Goal: Task Accomplishment & Management: Manage account settings

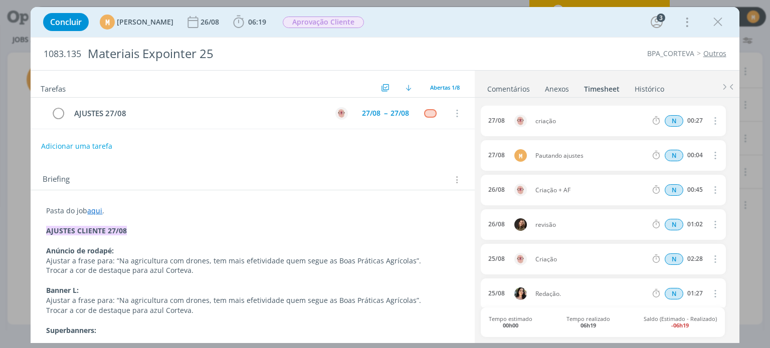
click at [160, 236] on p "dialog" at bounding box center [252, 241] width 413 height 10
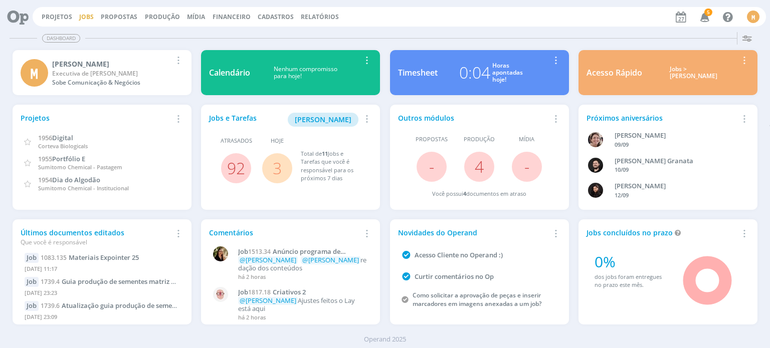
click at [86, 15] on link "Jobs" at bounding box center [86, 17] width 15 height 9
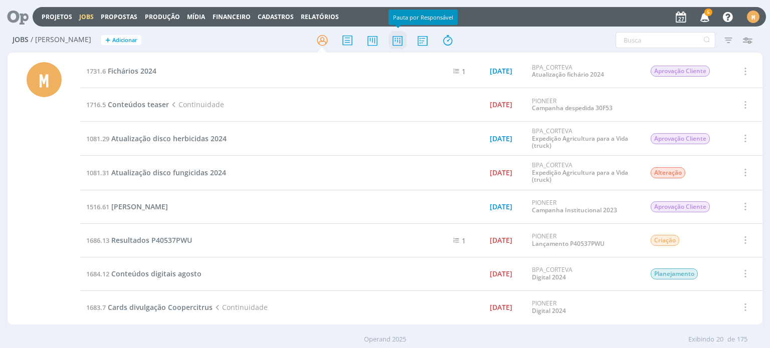
click at [397, 37] on icon at bounding box center [397, 41] width 18 height 20
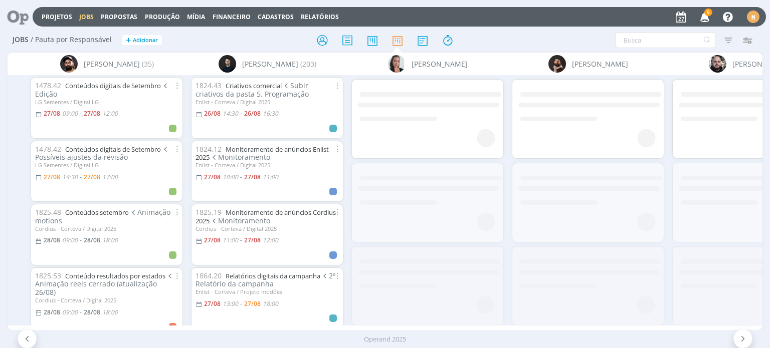
scroll to position [0, 560]
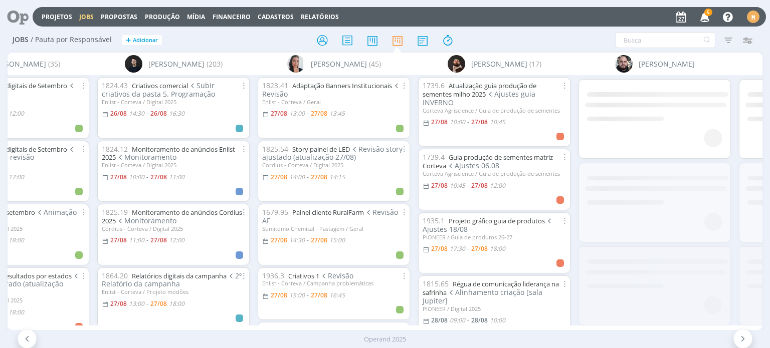
click at [337, 300] on div "1936.3 Criativos 1 Revisão Enlist - Corteva / Campanha problemáticas 27/08 15:0…" at bounding box center [333, 294] width 143 height 44
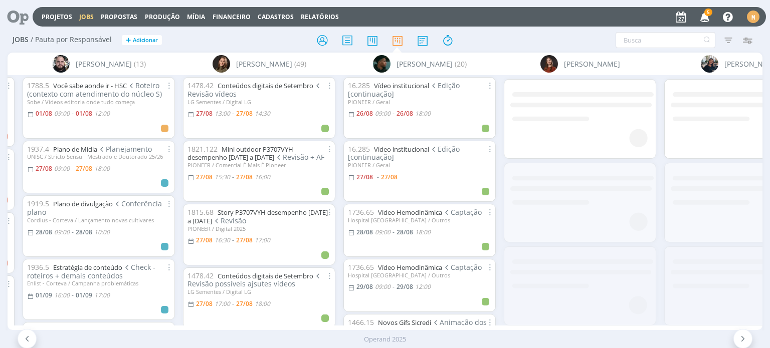
scroll to position [0, 1261]
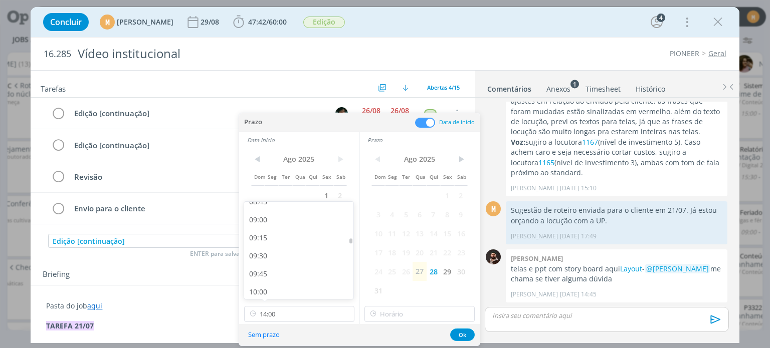
scroll to position [632, 0]
click at [349, 240] on div at bounding box center [350, 240] width 3 height 5
click at [296, 227] on div "09:00" at bounding box center [300, 229] width 112 height 18
type input "09:00"
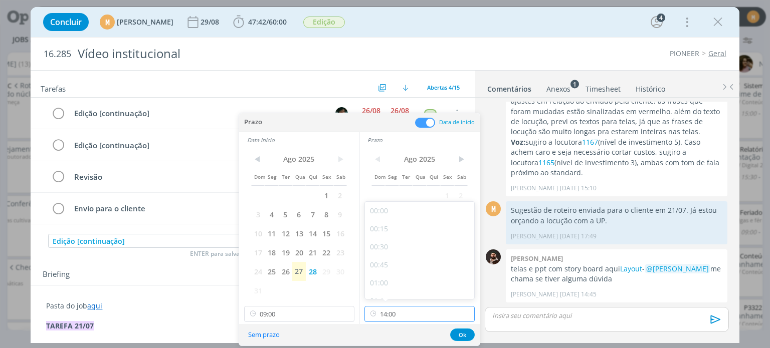
scroll to position [934, 0]
click at [428, 314] on input "14:00" at bounding box center [419, 314] width 110 height 16
drag, startPoint x: 471, startPoint y: 258, endPoint x: 471, endPoint y: 274, distance: 16.5
click at [471, 274] on div at bounding box center [471, 273] width 3 height 5
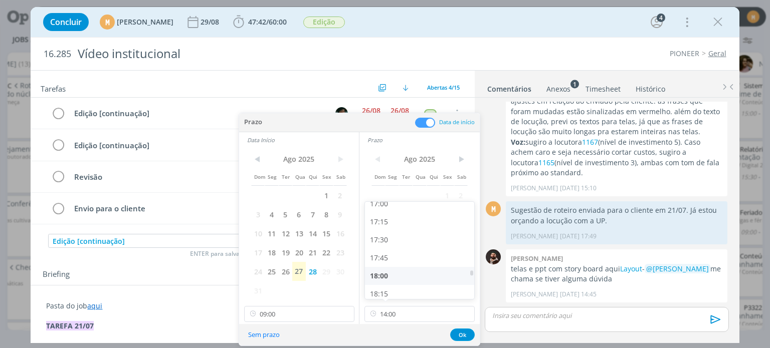
click at [417, 277] on div "18:00" at bounding box center [421, 276] width 112 height 18
type input "18:00"
click at [465, 334] on button "Ok" at bounding box center [462, 335] width 25 height 13
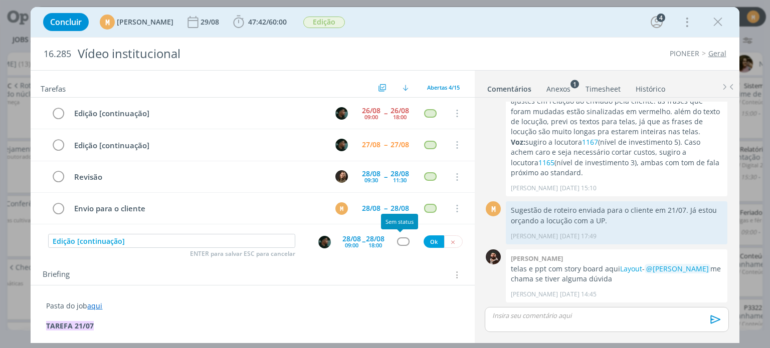
click at [398, 243] on div "dialog" at bounding box center [403, 242] width 13 height 9
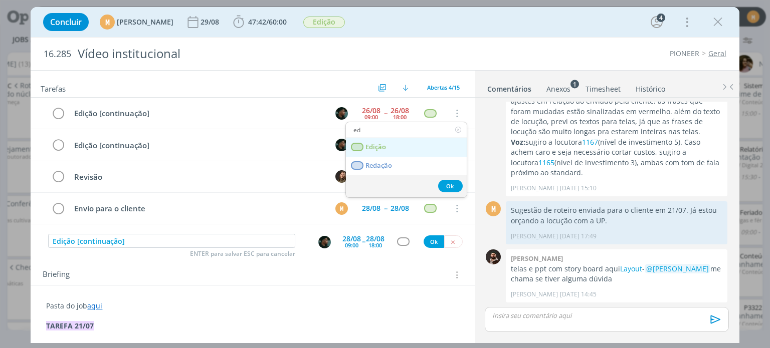
type input "ed"
click at [377, 151] on link "Edição" at bounding box center [406, 147] width 121 height 19
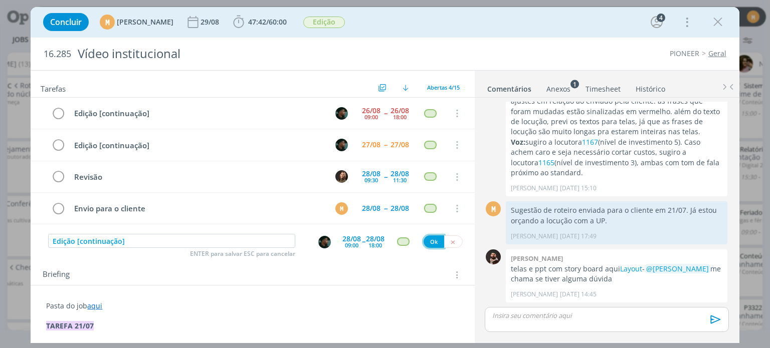
click at [432, 241] on button "Ok" at bounding box center [434, 242] width 21 height 13
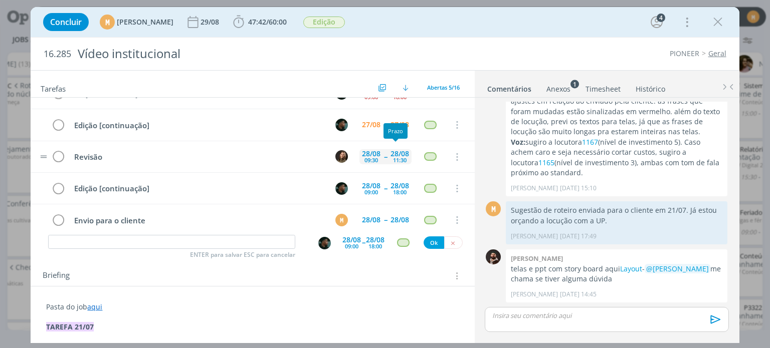
click at [388, 158] on div "28/08 11:30" at bounding box center [400, 157] width 24 height 22
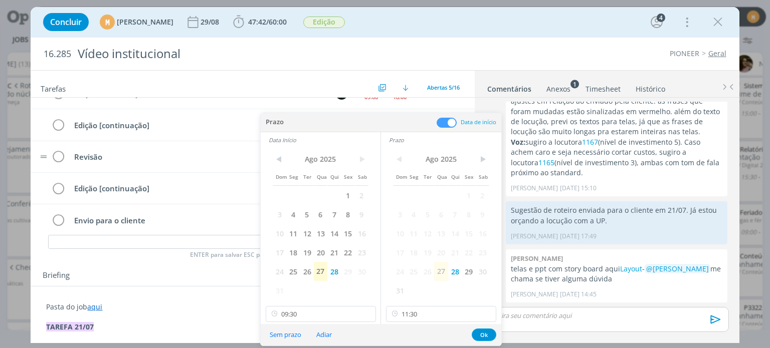
click at [387, 158] on div "< Ago 2025 > Dom Seg Ter Qua Qui Sex Sab 1 2 3 4 5 6 7 8 9 10 11 12 13 14 15 16…" at bounding box center [441, 225] width 120 height 154
click at [287, 334] on button "Sem prazo" at bounding box center [285, 335] width 45 height 14
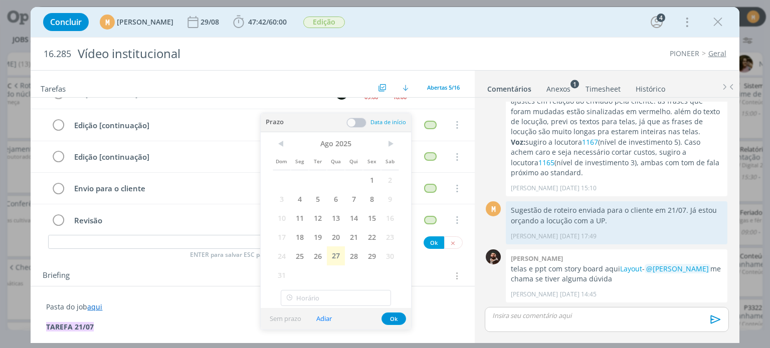
click at [203, 310] on p "Pasta do job aqui" at bounding box center [252, 307] width 413 height 10
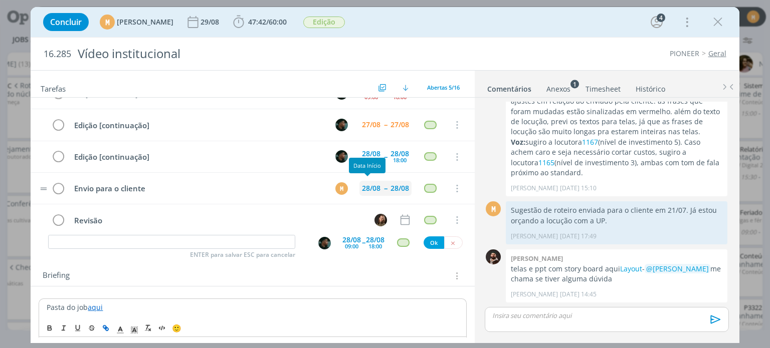
click at [371, 186] on div "28/08" at bounding box center [371, 188] width 19 height 7
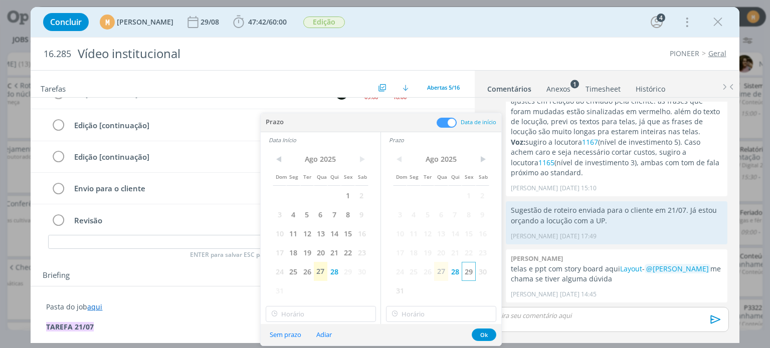
click at [469, 275] on span "29" at bounding box center [469, 271] width 14 height 19
click at [345, 276] on span "29" at bounding box center [348, 271] width 14 height 19
click at [487, 334] on button "Ok" at bounding box center [484, 335] width 25 height 13
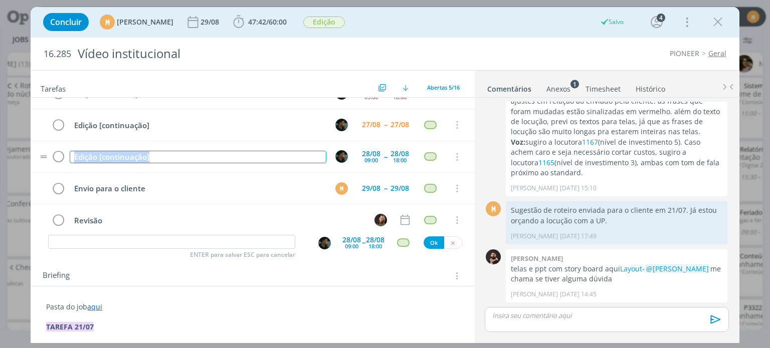
drag, startPoint x: 161, startPoint y: 154, endPoint x: 36, endPoint y: 148, distance: 126.0
click at [36, 148] on tr "Edição [continuação] 28/08 09:00 -- 28/08 18:00 Cancelar" at bounding box center [253, 157] width 444 height 32
copy div "Edição [continuação]"
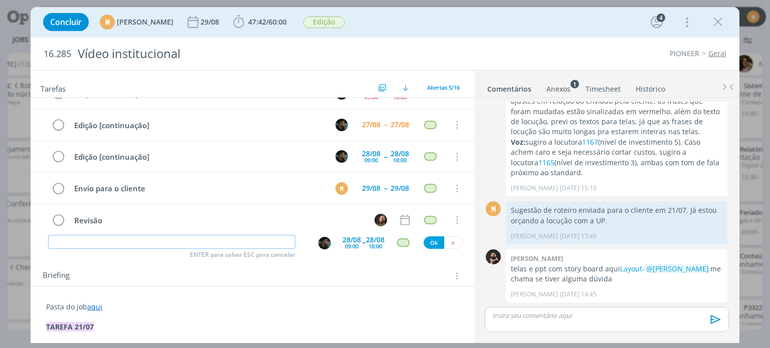
click at [203, 240] on input "dialog" at bounding box center [171, 242] width 247 height 14
paste input "Edição [continuação]"
type input "Edição [continuação]"
click at [348, 248] on div "09:00" at bounding box center [352, 247] width 14 height 6
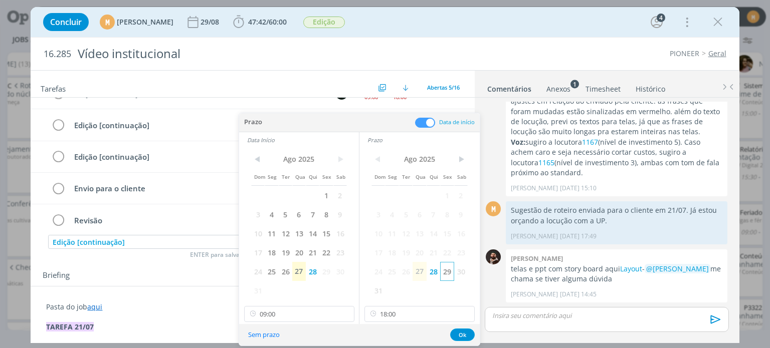
click at [444, 272] on span "29" at bounding box center [447, 271] width 14 height 19
click at [333, 278] on span "30" at bounding box center [340, 271] width 14 height 19
click at [327, 269] on span "29" at bounding box center [326, 271] width 14 height 19
click at [427, 314] on input "18:00" at bounding box center [419, 314] width 110 height 16
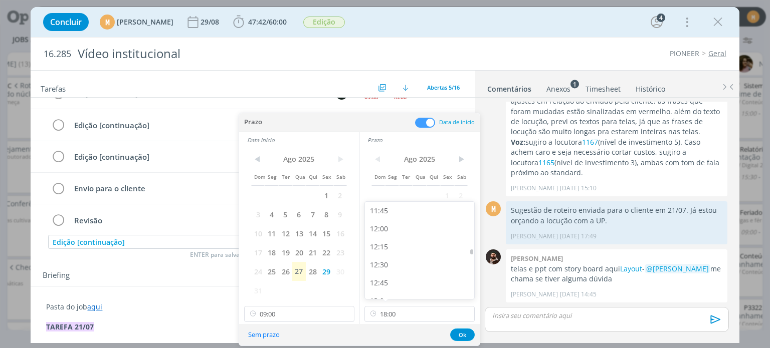
scroll to position [839, 0]
drag, startPoint x: 471, startPoint y: 273, endPoint x: 472, endPoint y: 252, distance: 21.1
click at [472, 252] on div at bounding box center [471, 251] width 3 height 5
click at [405, 232] on div "12:00" at bounding box center [421, 239] width 112 height 18
type input "12:00"
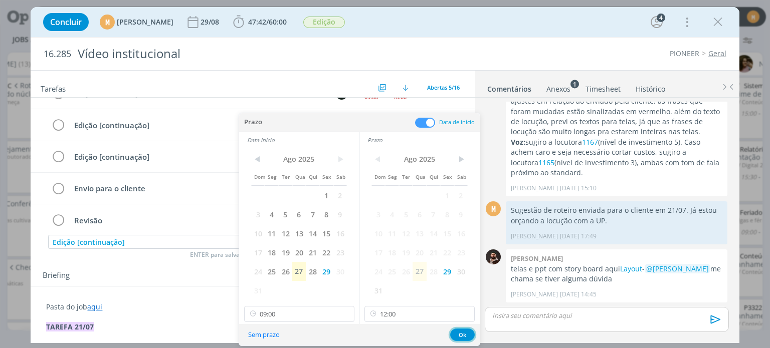
click at [461, 336] on button "Ok" at bounding box center [462, 335] width 25 height 13
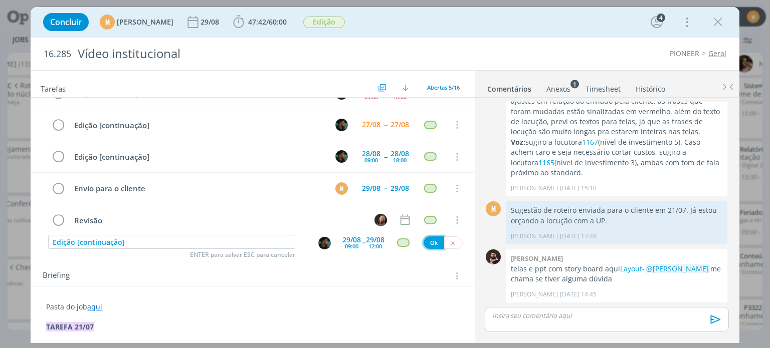
click at [431, 241] on button "Ok" at bounding box center [434, 243] width 21 height 13
click at [451, 240] on button "dialog" at bounding box center [453, 243] width 19 height 13
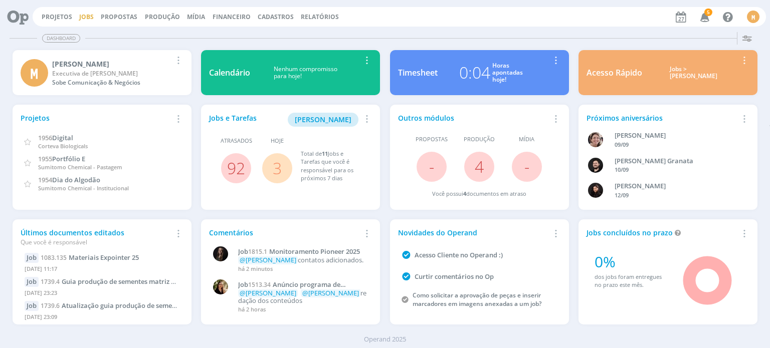
click at [88, 14] on link "Jobs" at bounding box center [86, 17] width 15 height 9
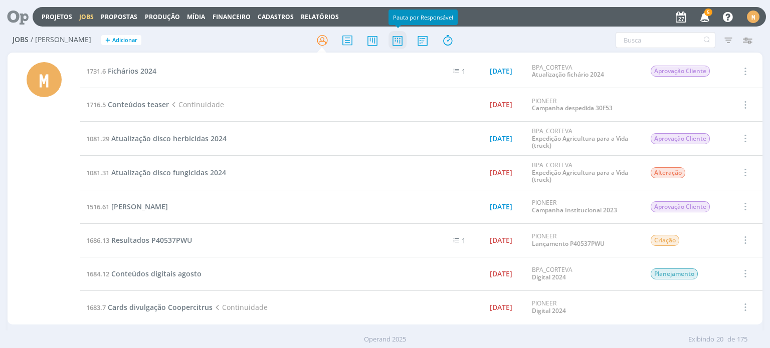
click at [400, 42] on icon at bounding box center [397, 41] width 18 height 20
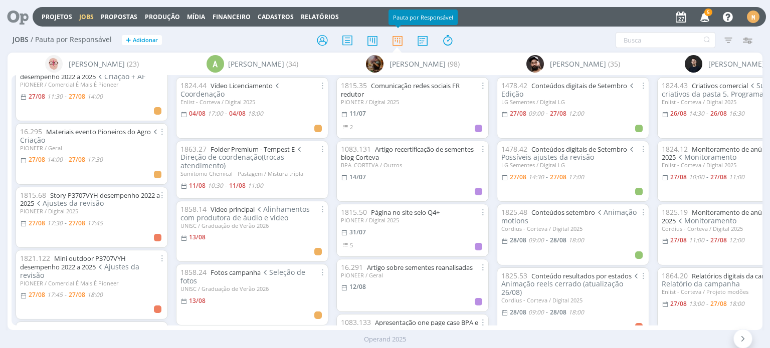
scroll to position [77, 0]
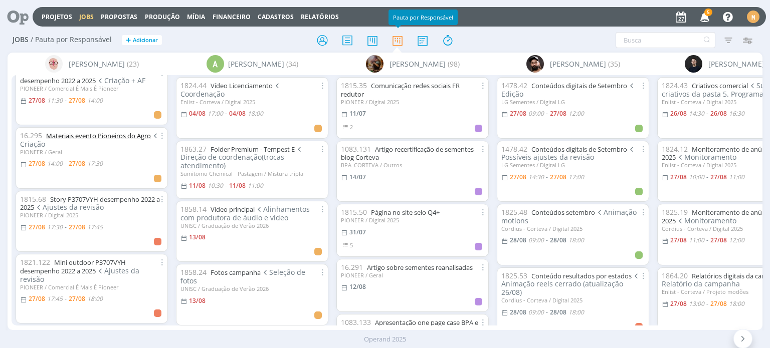
click at [90, 140] on link "Materiais evento Pioneiros do Agro" at bounding box center [98, 135] width 105 height 9
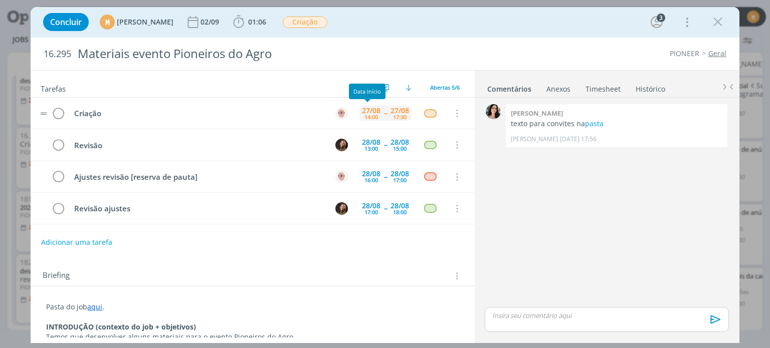
click at [367, 114] on div "14:00" at bounding box center [371, 117] width 14 height 6
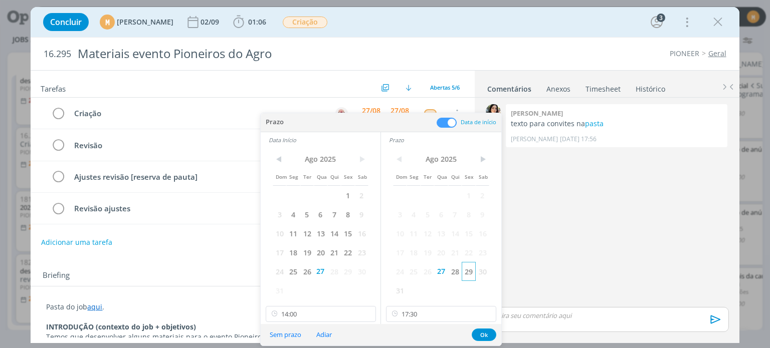
click at [470, 273] on span "29" at bounding box center [469, 271] width 14 height 19
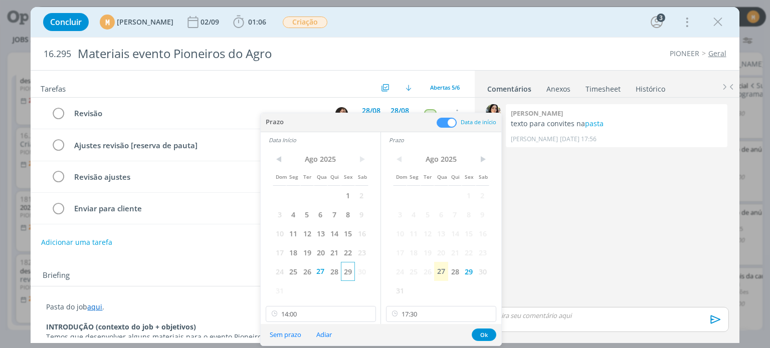
click at [348, 272] on span "29" at bounding box center [348, 271] width 14 height 19
click at [317, 317] on input "14:00" at bounding box center [321, 314] width 110 height 16
click at [373, 254] on div at bounding box center [372, 255] width 3 height 5
click at [311, 249] on div "13:00" at bounding box center [322, 244] width 112 height 18
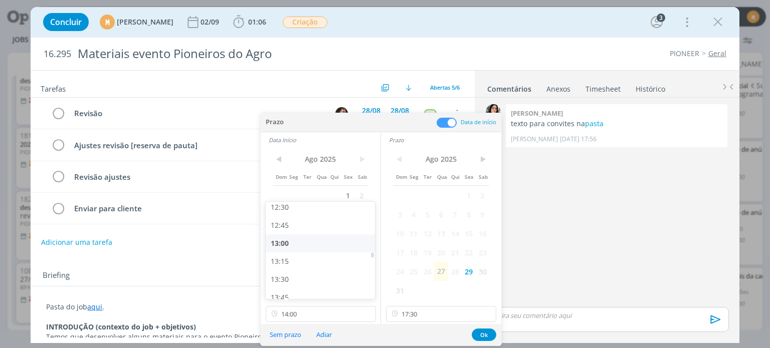
type input "13:00"
click at [440, 311] on input "17:30" at bounding box center [441, 314] width 110 height 16
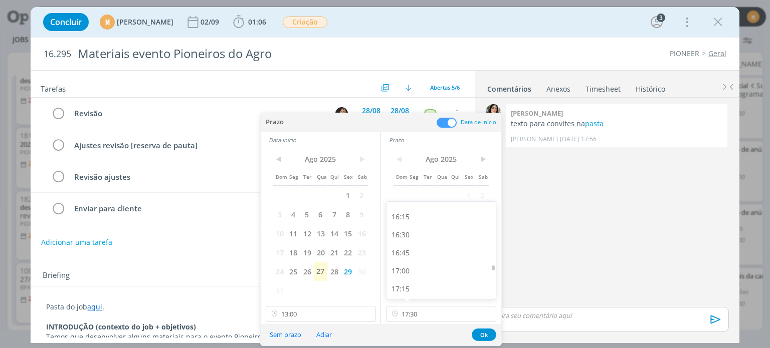
scroll to position [1122, 0]
click at [493, 267] on div at bounding box center [493, 267] width 3 height 5
click at [448, 245] on div "16:00" at bounding box center [442, 244] width 112 height 18
type input "16:00"
click at [482, 339] on button "Ok" at bounding box center [484, 335] width 25 height 13
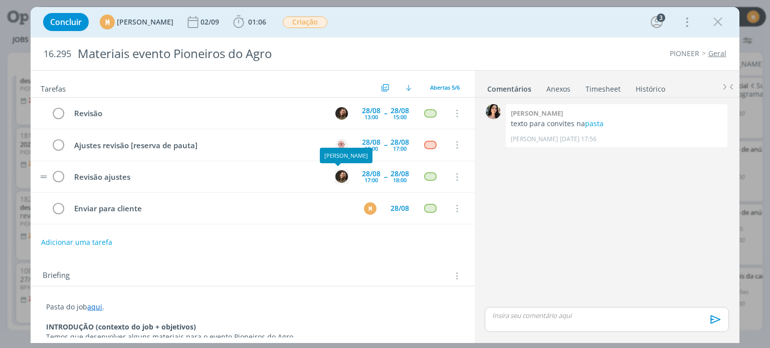
click at [335, 181] on div "dialog" at bounding box center [341, 176] width 13 height 13
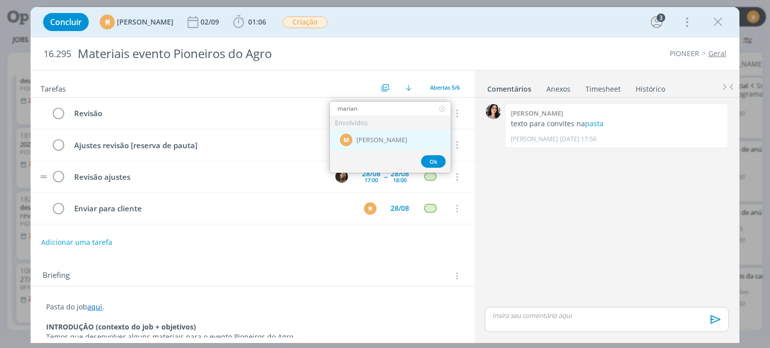
type input "marian"
click at [394, 137] on span "[PERSON_NAME]" at bounding box center [381, 140] width 51 height 8
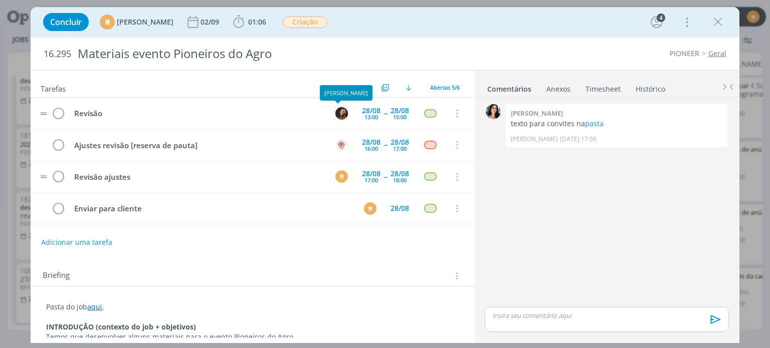
click at [335, 112] on img "dialog" at bounding box center [341, 113] width 13 height 13
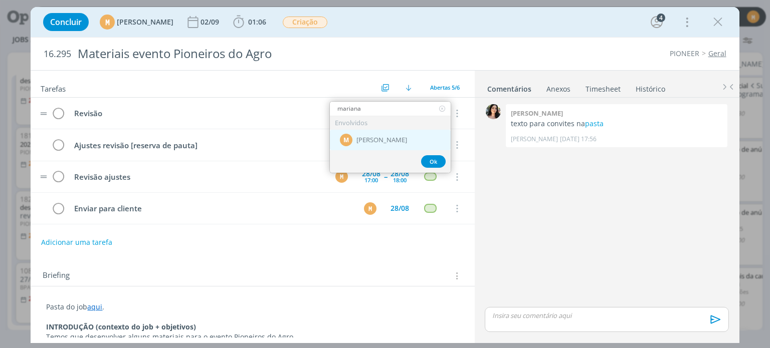
type input "mariana"
click at [367, 133] on div "M Mariana Kochenborger" at bounding box center [390, 140] width 121 height 21
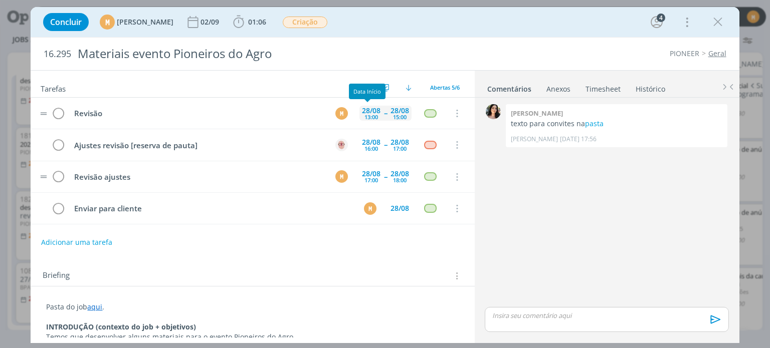
click at [362, 107] on div "28/08" at bounding box center [371, 110] width 19 height 7
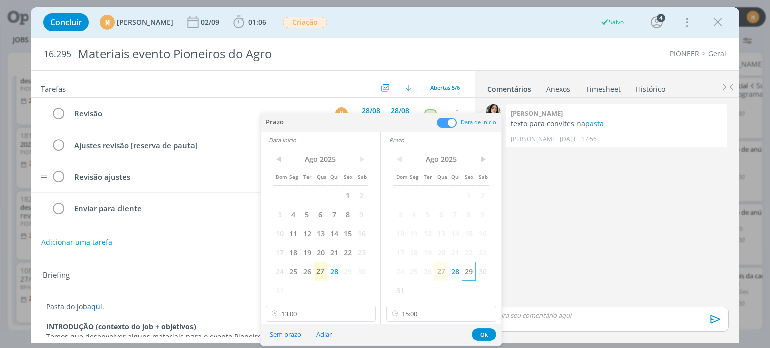
click at [470, 270] on span "29" at bounding box center [469, 271] width 14 height 19
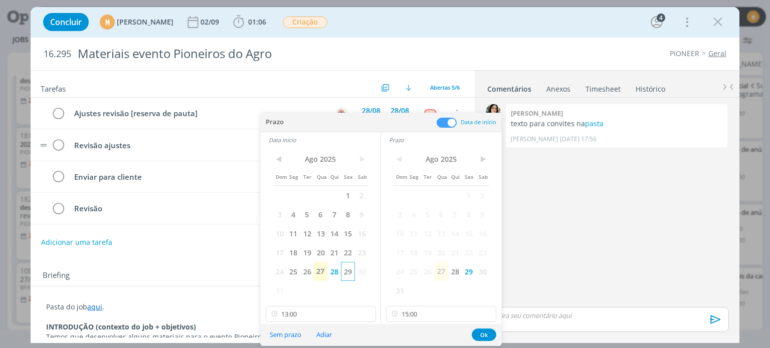
click at [350, 270] on span "29" at bounding box center [348, 271] width 14 height 19
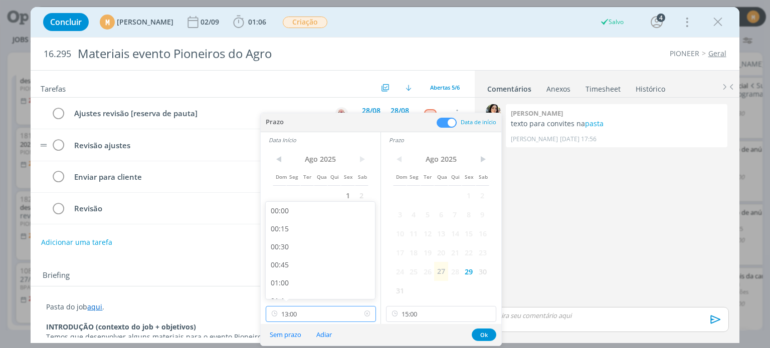
scroll to position [862, 0]
click at [348, 308] on input "13:00" at bounding box center [321, 314] width 110 height 16
drag, startPoint x: 373, startPoint y: 252, endPoint x: 373, endPoint y: 263, distance: 11.0
click at [373, 263] on div at bounding box center [372, 263] width 3 height 5
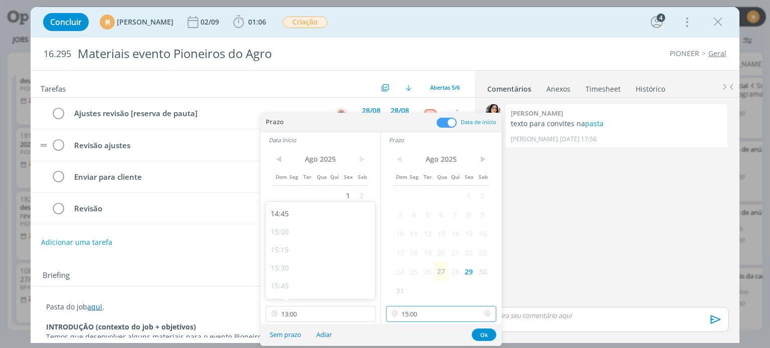
click at [424, 309] on input "15:00" at bounding box center [441, 314] width 110 height 16
drag, startPoint x: 493, startPoint y: 260, endPoint x: 499, endPoint y: 272, distance: 13.0
click at [499, 272] on body "Projetos Jobs Propostas Produção Mídia Financeiro Cadastros Relatórios 5 Notifi…" at bounding box center [385, 174] width 770 height 348
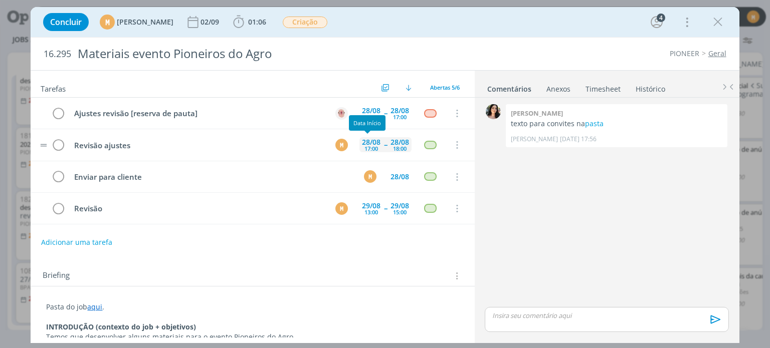
click at [364, 146] on div "17:00" at bounding box center [371, 149] width 14 height 6
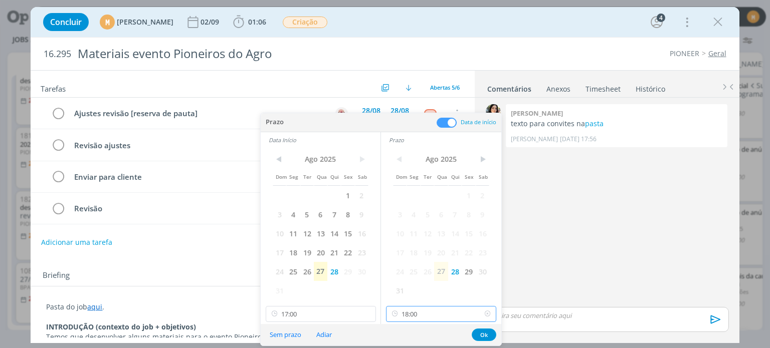
click at [437, 317] on input "18:00" at bounding box center [441, 314] width 110 height 16
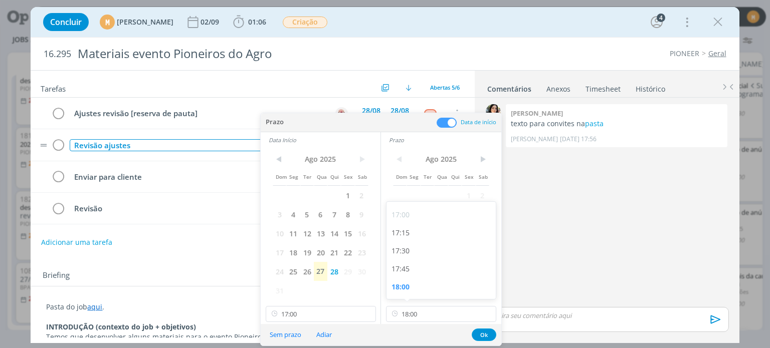
click at [246, 150] on div "Revisão ajustes" at bounding box center [198, 145] width 256 height 13
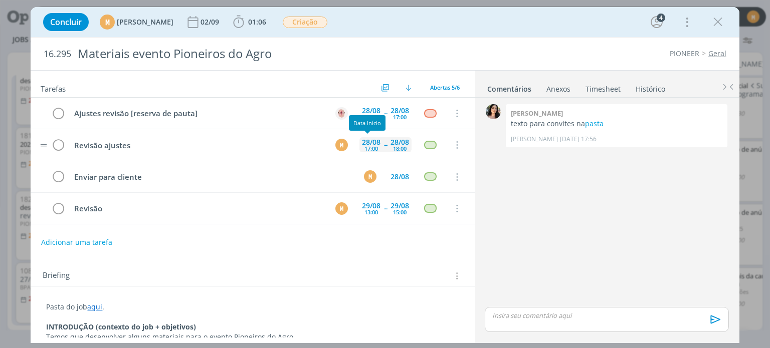
click at [371, 147] on div "17:00" at bounding box center [371, 149] width 14 height 6
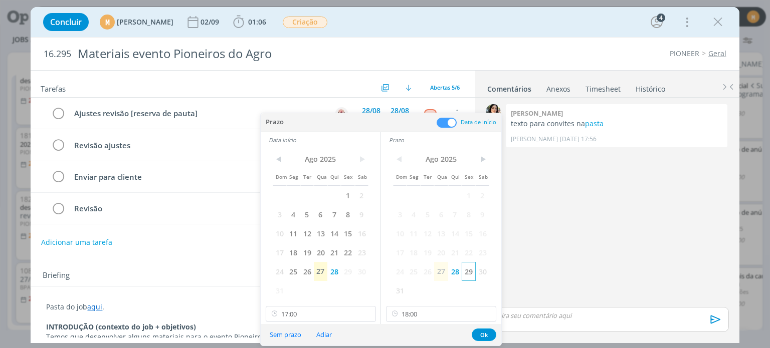
click at [468, 271] on span "29" at bounding box center [469, 271] width 14 height 19
click at [349, 273] on span "29" at bounding box center [348, 271] width 14 height 19
click at [339, 312] on input "17:00" at bounding box center [321, 314] width 110 height 16
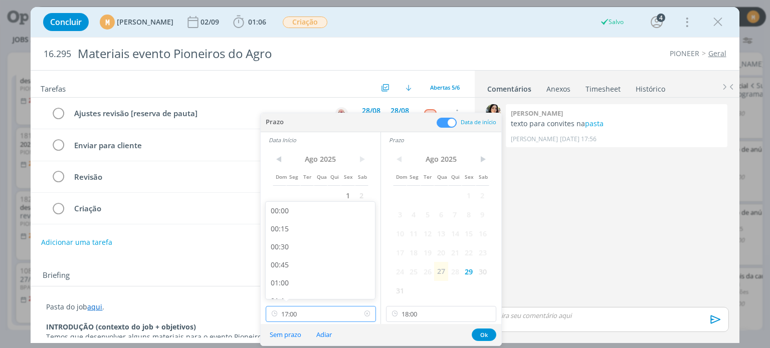
scroll to position [1151, 0]
click at [294, 224] on div "16:15" at bounding box center [322, 233] width 112 height 18
click at [309, 316] on input "16:15" at bounding box center [321, 314] width 110 height 16
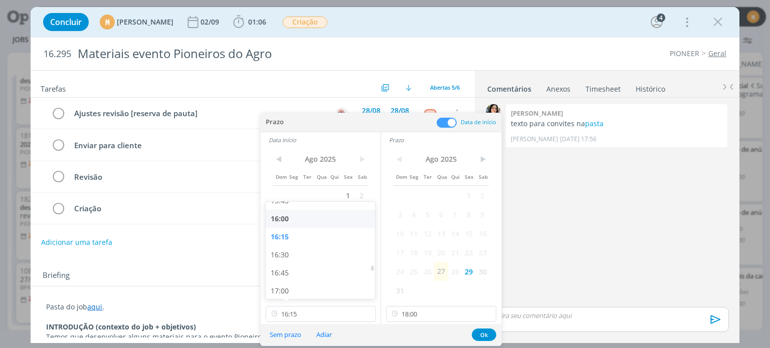
click at [295, 224] on div "16:00" at bounding box center [322, 219] width 112 height 18
type input "16:00"
click at [443, 313] on input "18:00" at bounding box center [441, 314] width 110 height 16
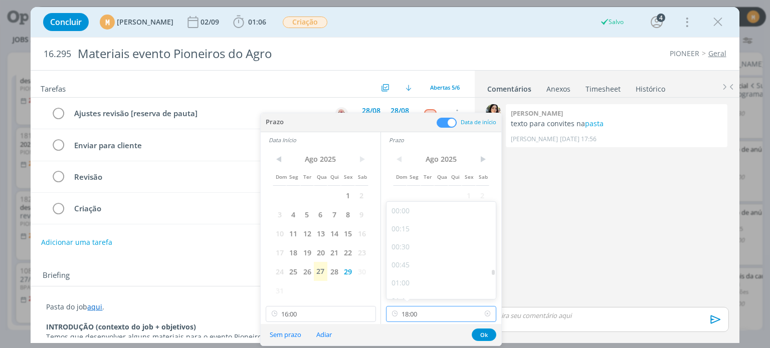
scroll to position [1223, 0]
click at [441, 252] on div "17:30" at bounding box center [442, 251] width 112 height 18
type input "17:30"
click at [483, 335] on button "Ok" at bounding box center [484, 335] width 25 height 13
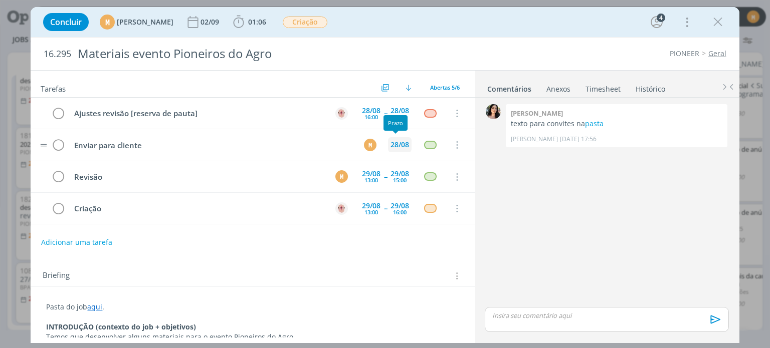
click at [399, 146] on div "28/08" at bounding box center [399, 144] width 19 height 7
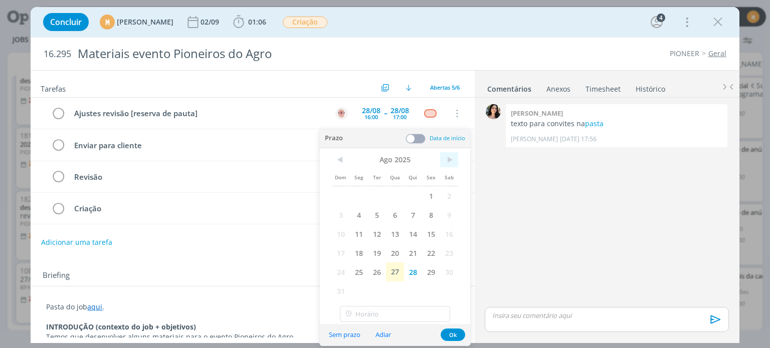
click at [449, 154] on span ">" at bounding box center [449, 159] width 18 height 15
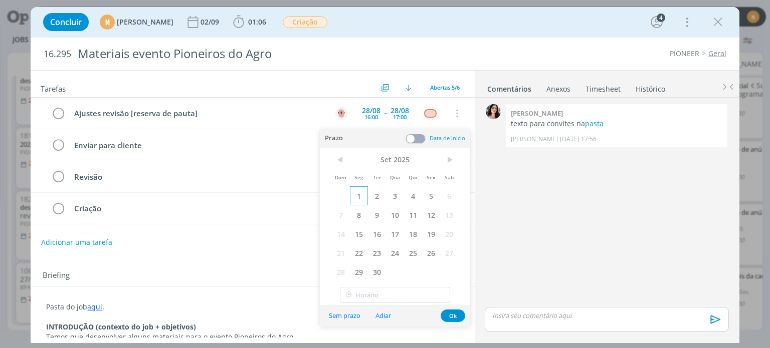
click at [362, 202] on span "1" at bounding box center [359, 195] width 18 height 19
click at [453, 310] on button "Ok" at bounding box center [453, 316] width 25 height 13
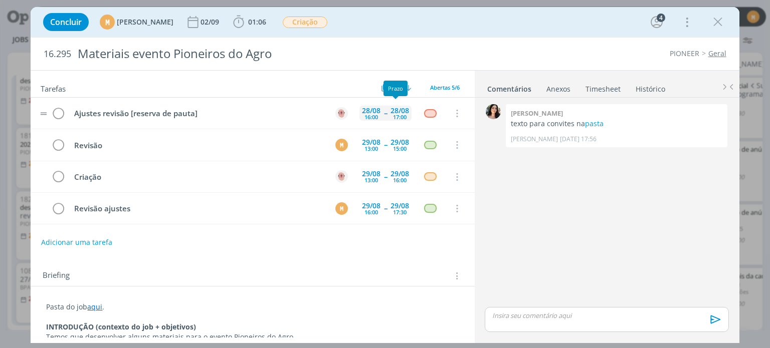
click at [393, 110] on div "28/08" at bounding box center [399, 110] width 19 height 7
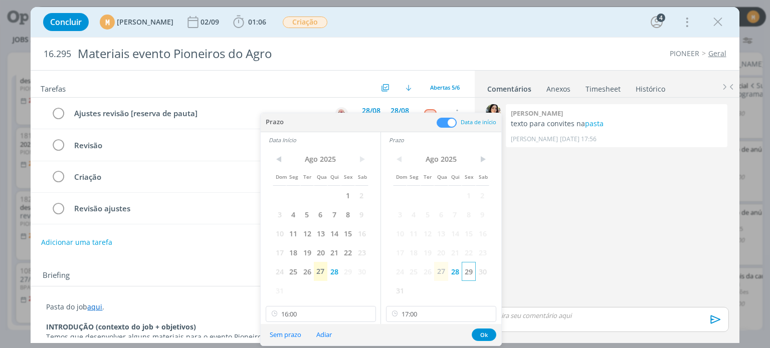
click at [470, 266] on span "29" at bounding box center [469, 271] width 14 height 19
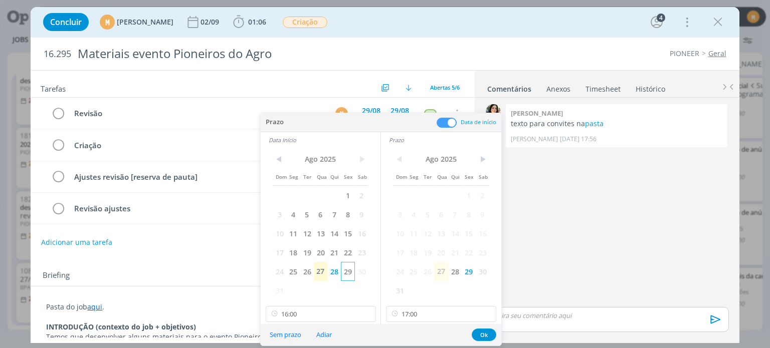
click at [345, 276] on span "29" at bounding box center [348, 271] width 14 height 19
click at [485, 314] on icon at bounding box center [487, 314] width 13 height 16
click at [369, 316] on icon at bounding box center [367, 314] width 13 height 16
type input "17:00"
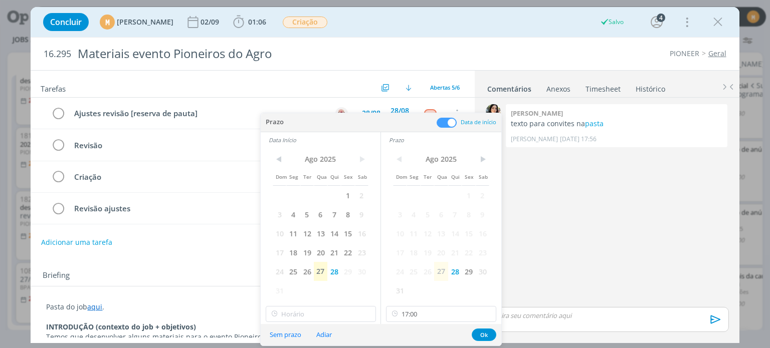
click at [344, 274] on span "29" at bounding box center [348, 271] width 14 height 19
click at [349, 271] on span "29" at bounding box center [348, 271] width 14 height 19
click at [466, 279] on span "29" at bounding box center [469, 271] width 14 height 19
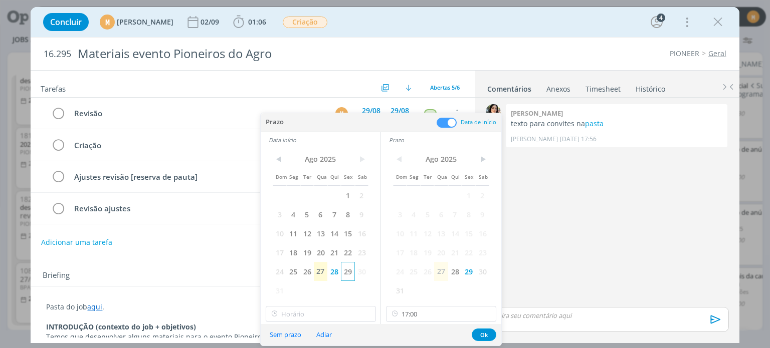
click at [351, 270] on span "29" at bounding box center [348, 271] width 14 height 19
click at [485, 314] on icon at bounding box center [487, 314] width 13 height 16
click at [344, 274] on span "29" at bounding box center [348, 271] width 14 height 19
click at [489, 332] on button "Ok" at bounding box center [484, 335] width 25 height 13
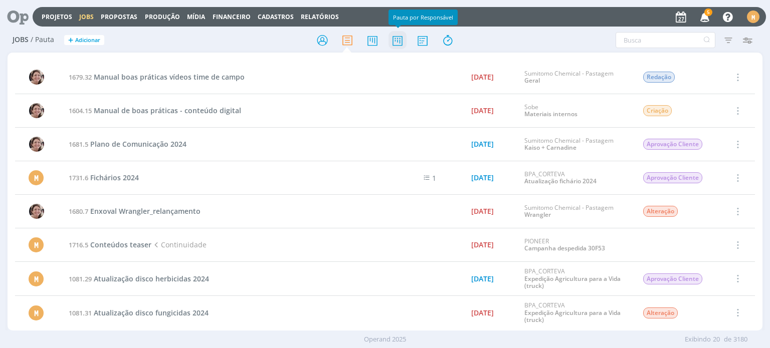
click at [396, 44] on icon at bounding box center [397, 41] width 18 height 20
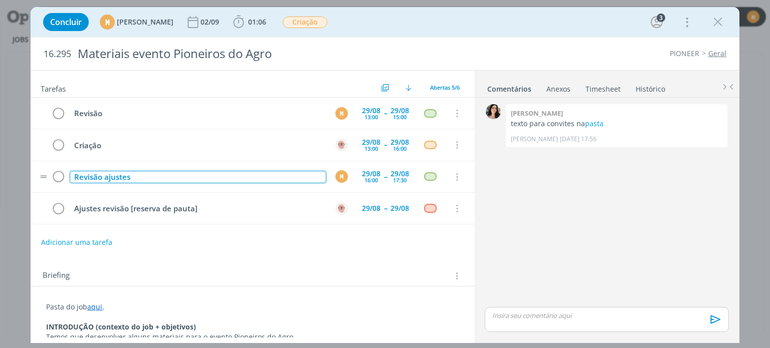
click at [195, 175] on div "Revisão ajustes" at bounding box center [198, 177] width 256 height 13
click at [453, 114] on icon "dialog" at bounding box center [456, 113] width 11 height 9
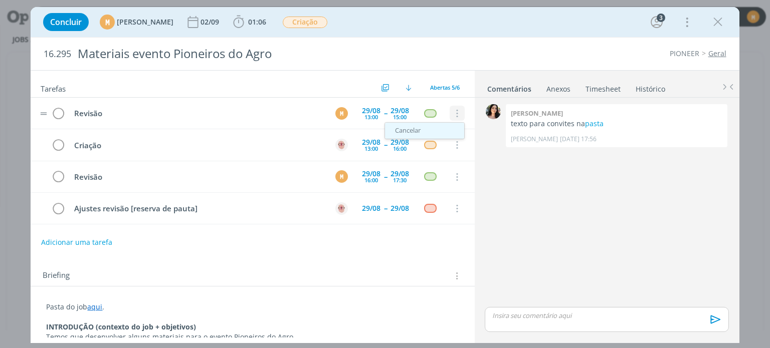
click at [443, 127] on link "Cancelar" at bounding box center [424, 131] width 79 height 16
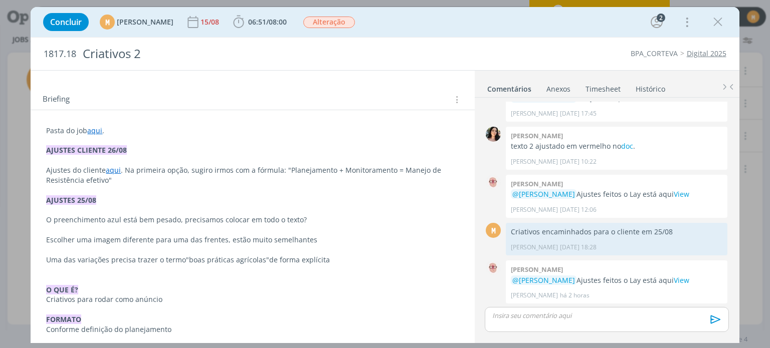
scroll to position [112, 0]
click at [191, 130] on p "Pasta do job aqui ." at bounding box center [252, 130] width 413 height 10
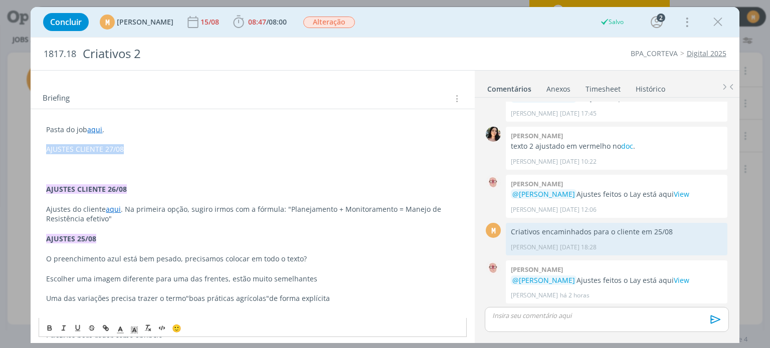
drag, startPoint x: 129, startPoint y: 146, endPoint x: 47, endPoint y: 145, distance: 81.7
click at [47, 145] on p "AJUSTES CLIENTE 27/08" at bounding box center [252, 149] width 413 height 10
click at [48, 326] on icon "dialog" at bounding box center [50, 329] width 8 height 8
drag, startPoint x: 132, startPoint y: 329, endPoint x: 143, endPoint y: 318, distance: 15.6
click at [133, 328] on g "dialog" at bounding box center [134, 330] width 7 height 7
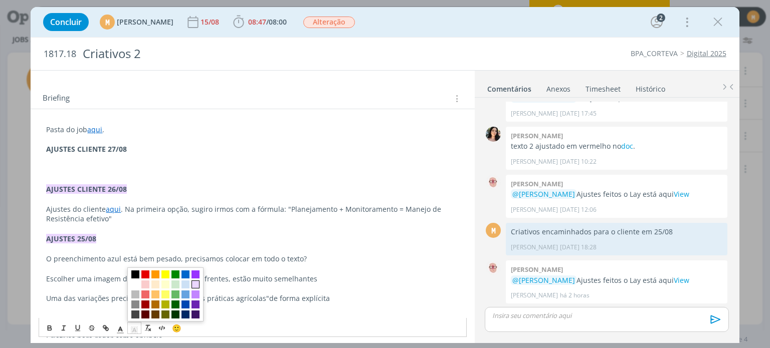
click at [194, 283] on span "dialog" at bounding box center [195, 285] width 8 height 8
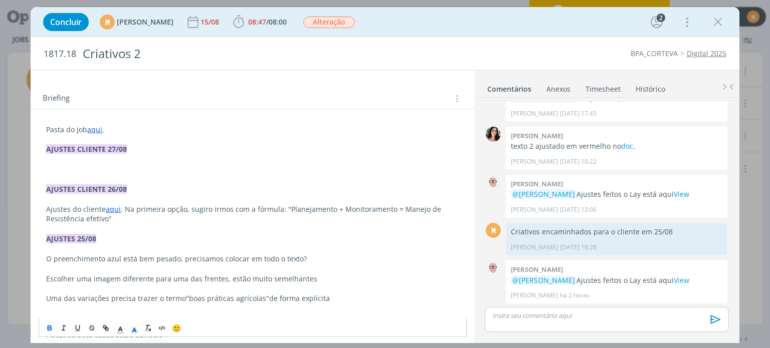
click at [140, 161] on p "dialog" at bounding box center [252, 159] width 413 height 10
click at [164, 164] on p "dialog" at bounding box center [252, 169] width 413 height 10
click at [242, 168] on p "Frente 02: vamos mudar o destaque do box azul" at bounding box center [252, 169] width 413 height 10
click at [275, 166] on p "Frente 02: vamos mudar o destaque do box azul e trazer para" at bounding box center [252, 169] width 413 height 10
click at [284, 168] on p "Frente 02: vamos mudar o destaque do box azul e trazer para" at bounding box center [252, 169] width 413 height 10
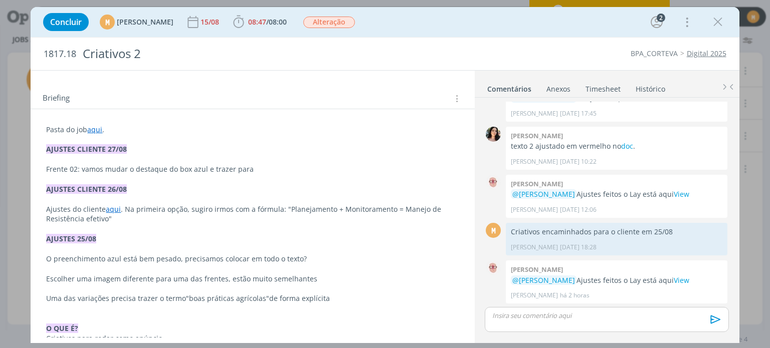
click at [326, 164] on p "Frente 02: vamos mudar o destaque do box azul e trazer para" at bounding box center [252, 169] width 413 height 10
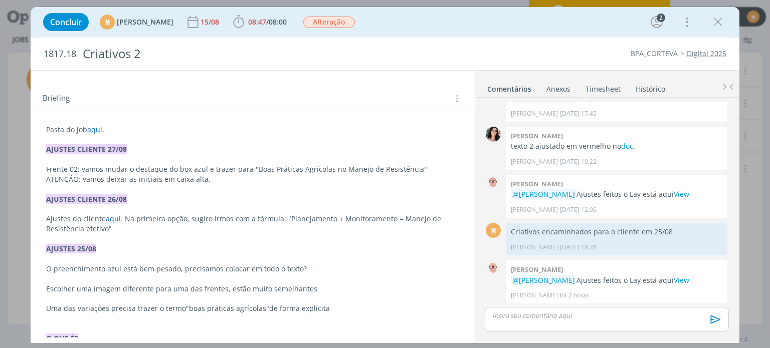
click at [244, 125] on p "Pasta do job aqui ." at bounding box center [252, 130] width 413 height 10
click at [238, 181] on p "ATENÇÃO: vamos deixar as iniciais em caixa alta." at bounding box center [252, 179] width 413 height 10
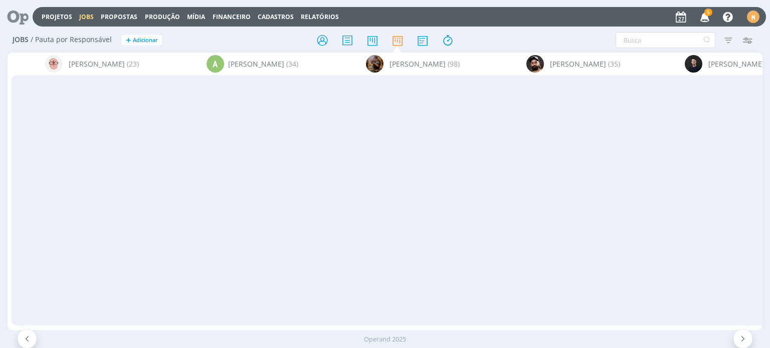
scroll to position [0, 1089]
